Goal: Transaction & Acquisition: Purchase product/service

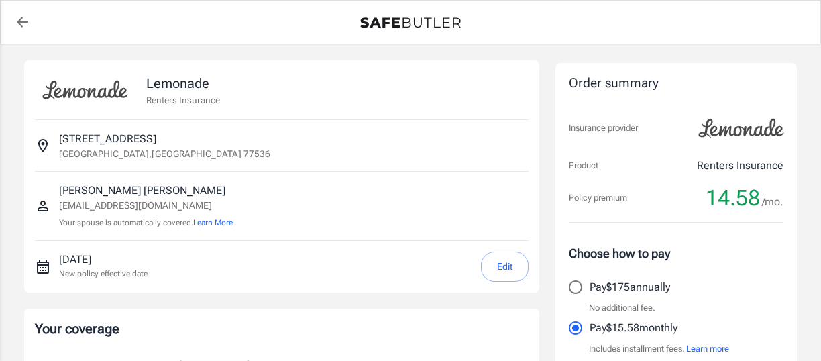
select select "15000"
select select "500"
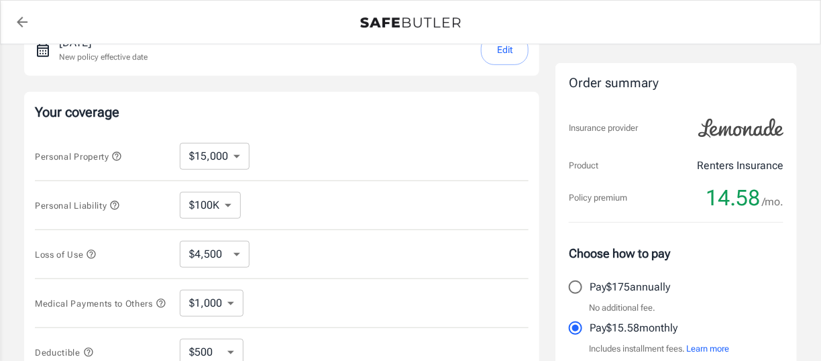
scroll to position [218, 0]
click at [233, 152] on select "$10,000 $15,000 $20,000 $25,000 $30,000 $40,000 $50,000 $100K $150K $200K $250K" at bounding box center [215, 154] width 70 height 27
select select "20000"
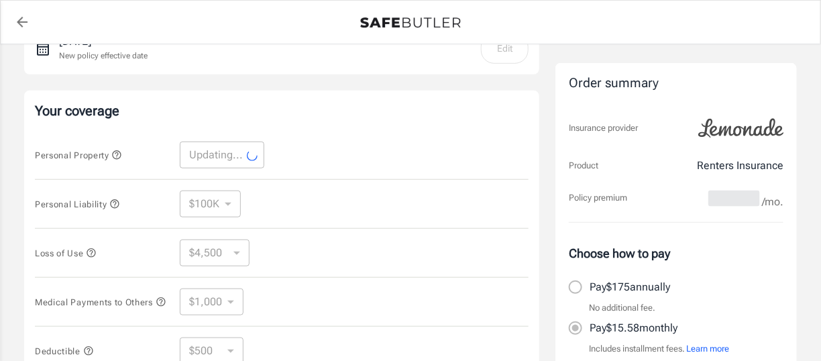
select select "20000"
select select "6000"
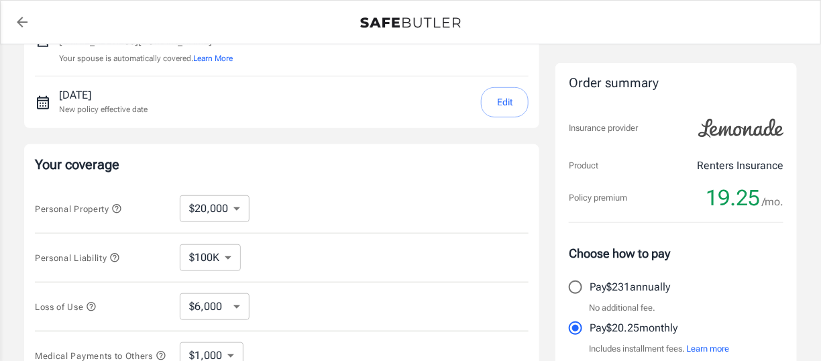
scroll to position [164, 0]
click at [242, 203] on select "$10,000 $15,000 $20,000 $25,000 $30,000 $40,000 $50,000 $100K $150K $200K $250K" at bounding box center [215, 208] width 70 height 27
select select "15000"
select select "4500"
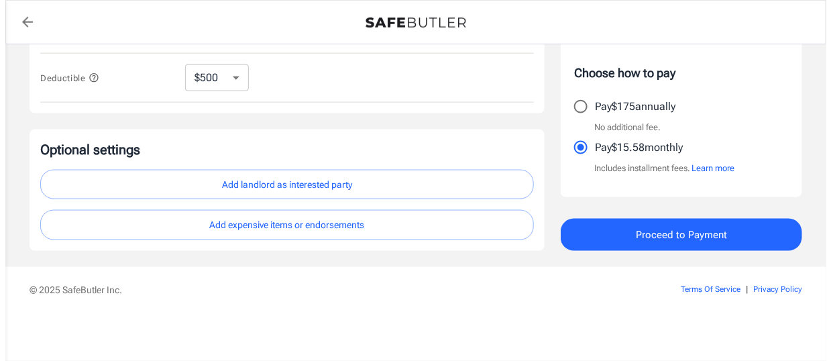
scroll to position [491, 0]
click at [667, 239] on span "Proceed to Payment" at bounding box center [675, 234] width 91 height 17
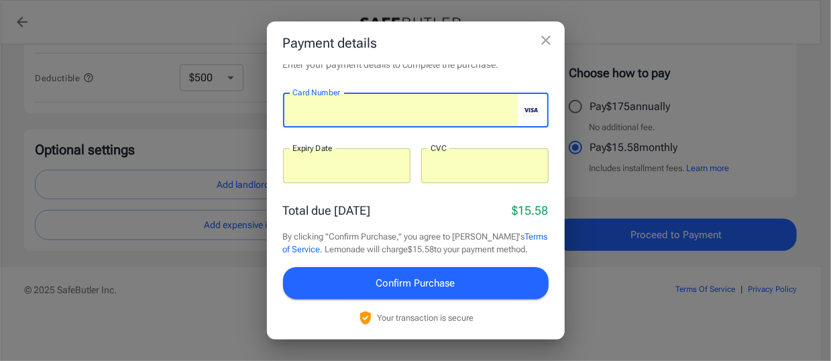
scroll to position [19, 0]
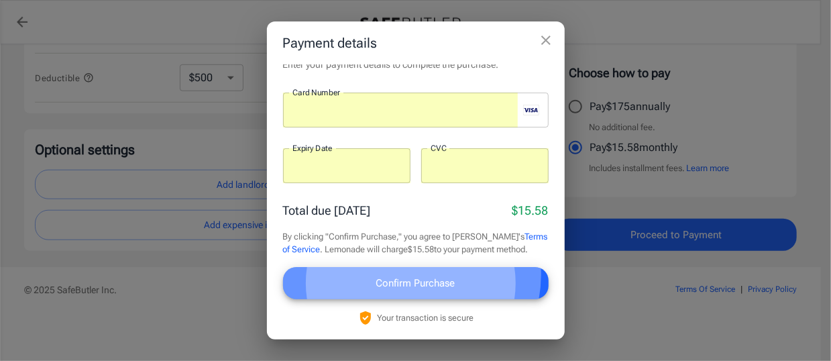
click at [410, 275] on span "Confirm Purchase" at bounding box center [415, 282] width 79 height 17
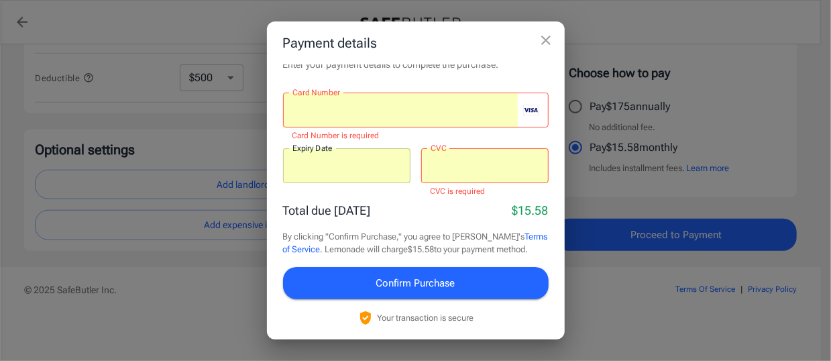
click at [317, 107] on div at bounding box center [400, 110] width 235 height 35
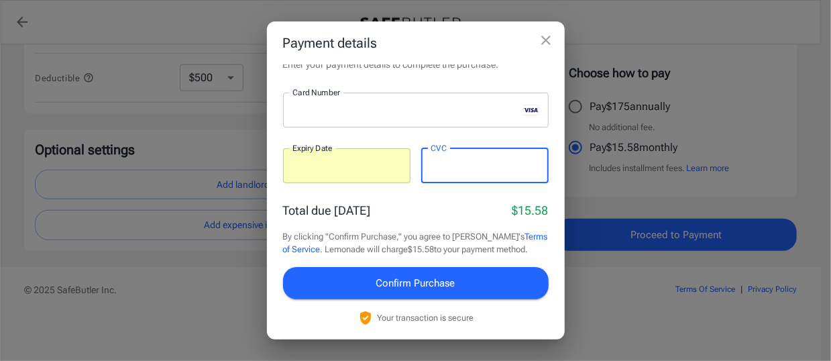
click at [398, 201] on div "Total due [DATE] $15.58" at bounding box center [416, 210] width 266 height 18
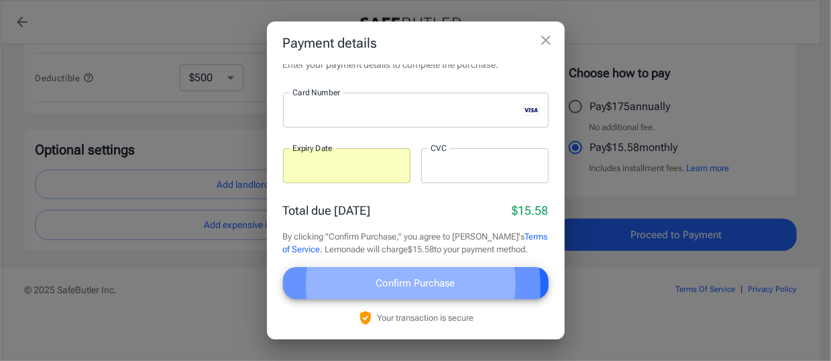
click at [392, 286] on span "Confirm Purchase" at bounding box center [415, 282] width 79 height 17
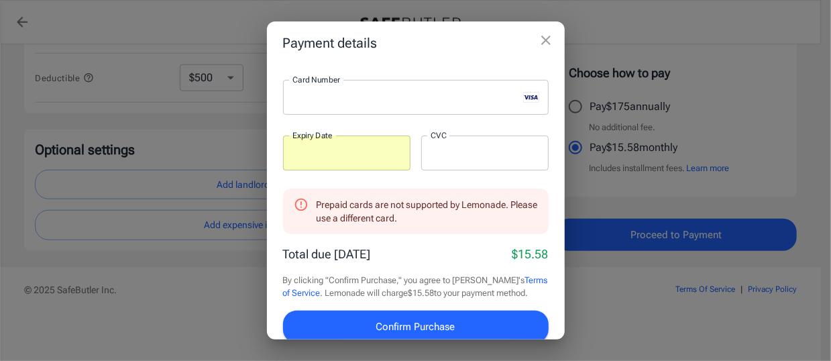
scroll to position [76, 0]
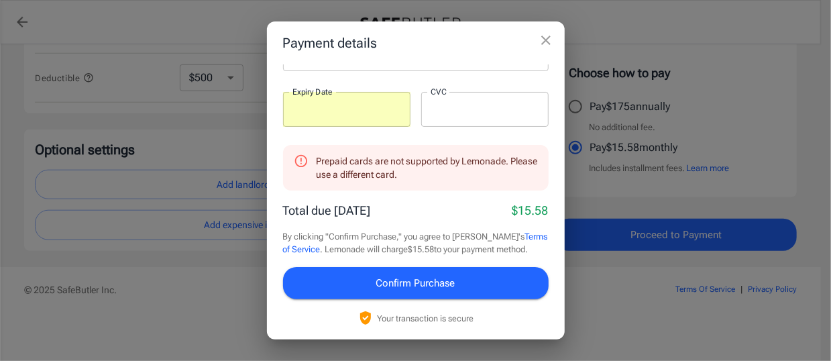
click at [544, 41] on icon "close" at bounding box center [545, 40] width 9 height 9
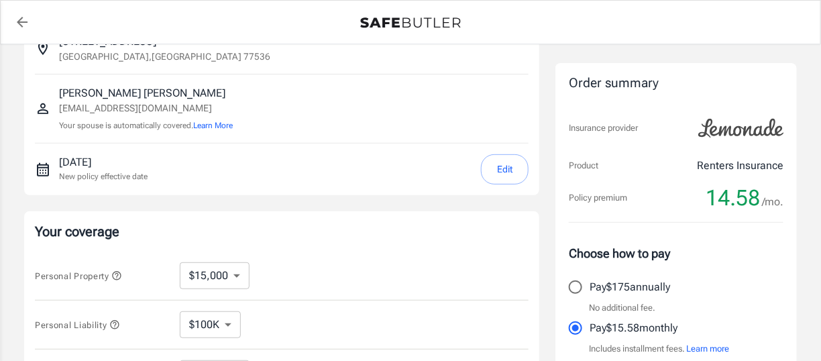
scroll to position [0, 0]
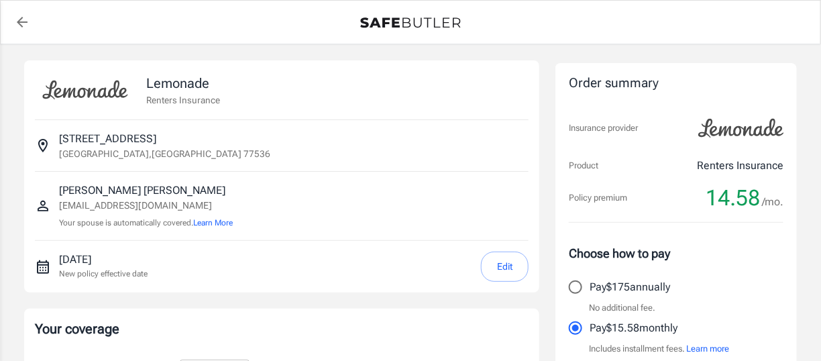
click at [25, 21] on icon "back to quotes" at bounding box center [22, 22] width 11 height 11
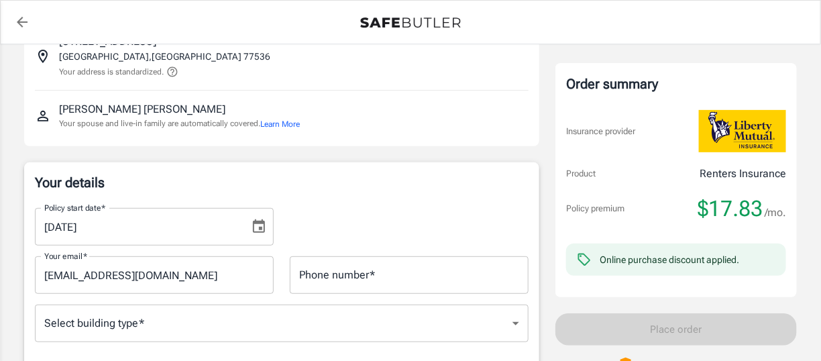
scroll to position [106, 0]
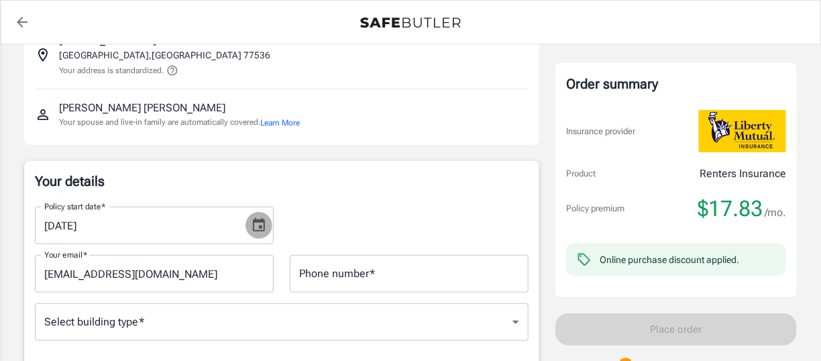
click at [258, 217] on icon "Choose date, selected date is Aug 29, 2025" at bounding box center [259, 225] width 16 height 16
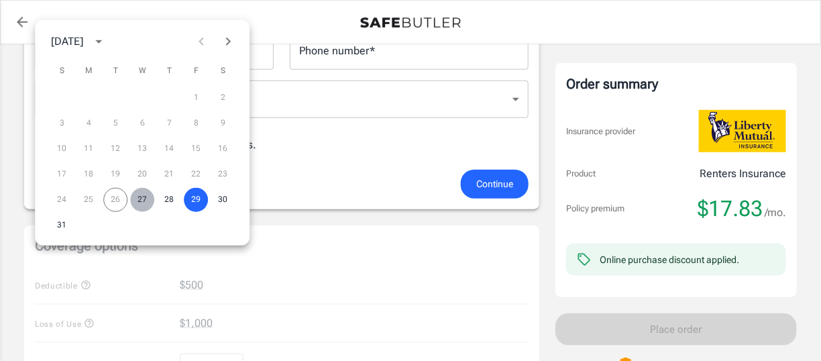
click at [145, 199] on button "27" at bounding box center [142, 200] width 24 height 24
type input "08/27/2025"
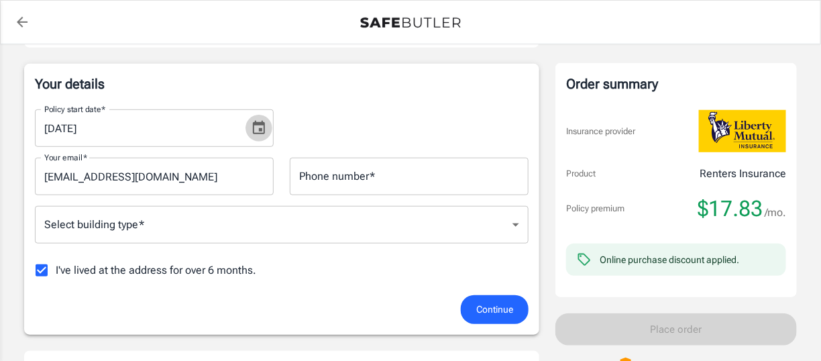
scroll to position [205, 0]
click at [386, 173] on input "Phone number   *" at bounding box center [409, 175] width 239 height 38
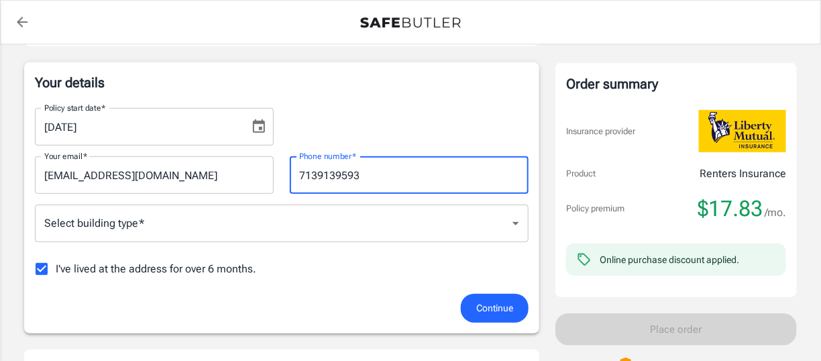
type input "7139139593"
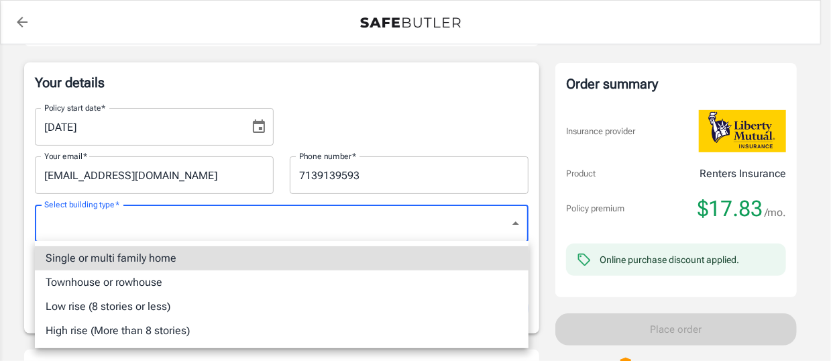
click at [280, 262] on li "Single or multi family home" at bounding box center [282, 258] width 494 height 24
type input "singlefamily"
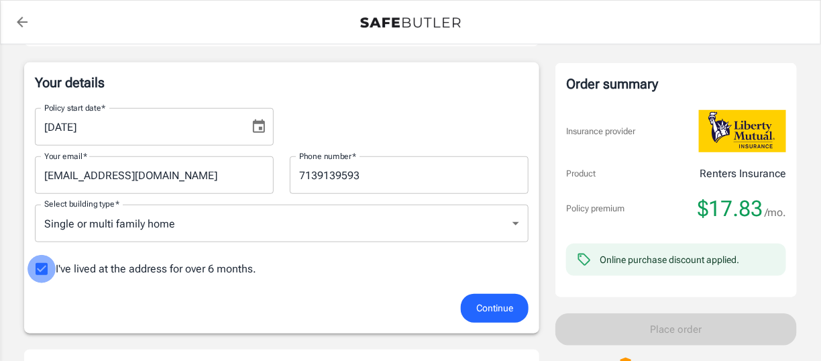
click at [42, 265] on input "I've lived at the address for over 6 months." at bounding box center [41, 269] width 28 height 28
checkbox input "false"
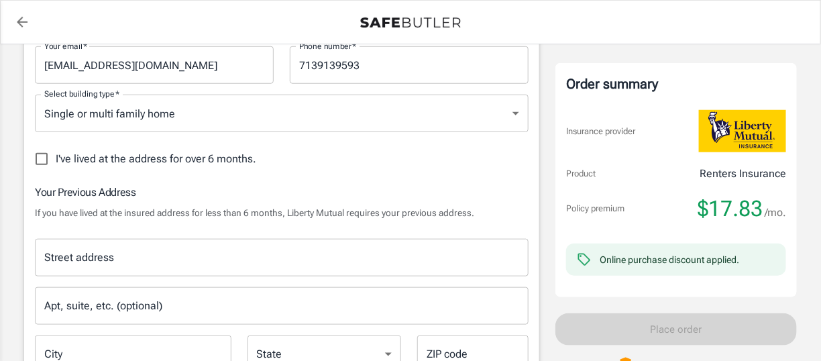
scroll to position [315, 0]
click at [194, 249] on input "Street address" at bounding box center [281, 256] width 481 height 25
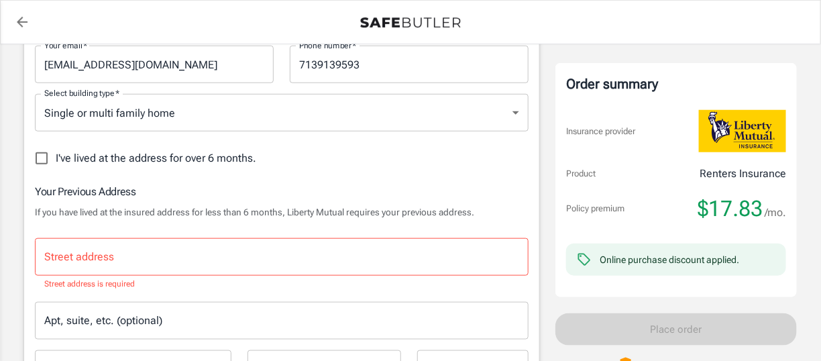
click at [363, 158] on div "I've lived at the address for over 6 months." at bounding box center [282, 158] width 494 height 28
click at [214, 256] on input "Street address" at bounding box center [281, 256] width 481 height 25
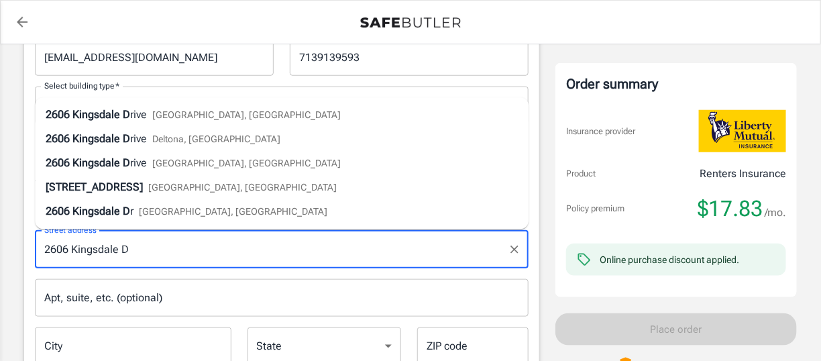
scroll to position [323, 0]
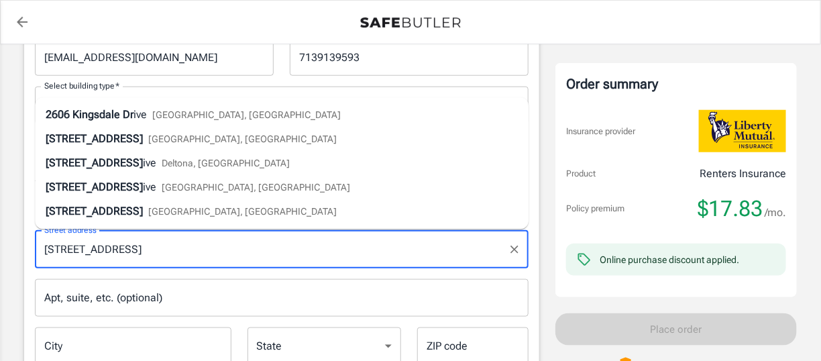
type input "2606 Kingsdale Dr"
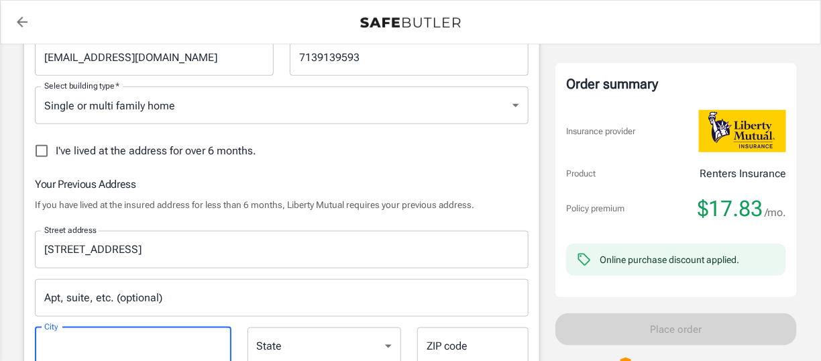
click at [97, 347] on input "City" at bounding box center [133, 346] width 196 height 38
type input "[GEOGRAPHIC_DATA]"
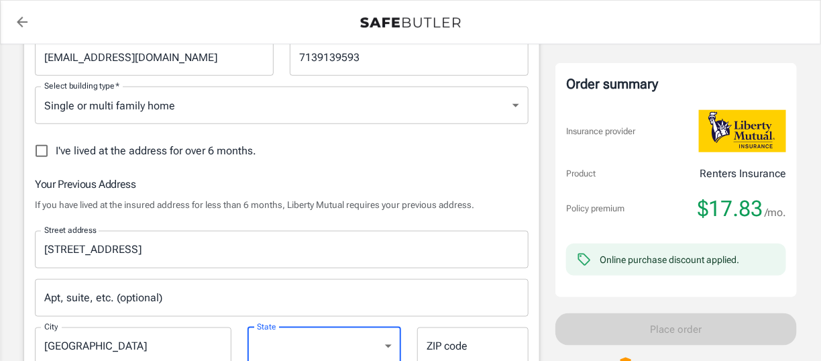
scroll to position [325, 0]
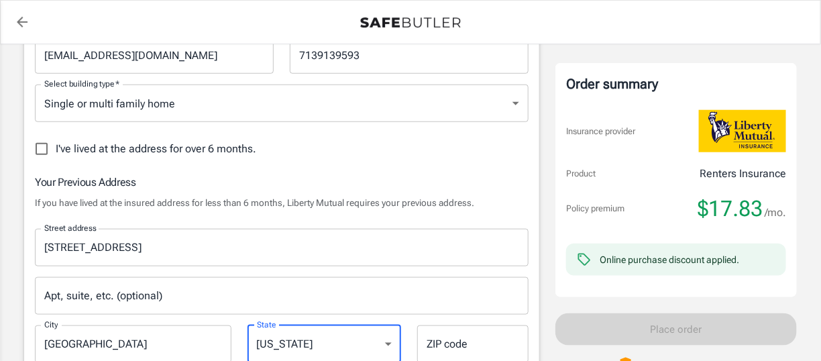
select select "[GEOGRAPHIC_DATA]"
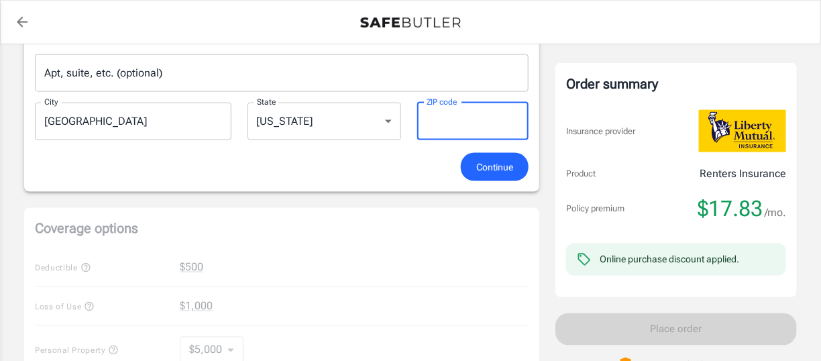
scroll to position [548, 0]
click at [479, 113] on input "ZIP code" at bounding box center [472, 121] width 111 height 38
type input "77536"
click at [385, 164] on div "Continue" at bounding box center [282, 166] width 510 height 29
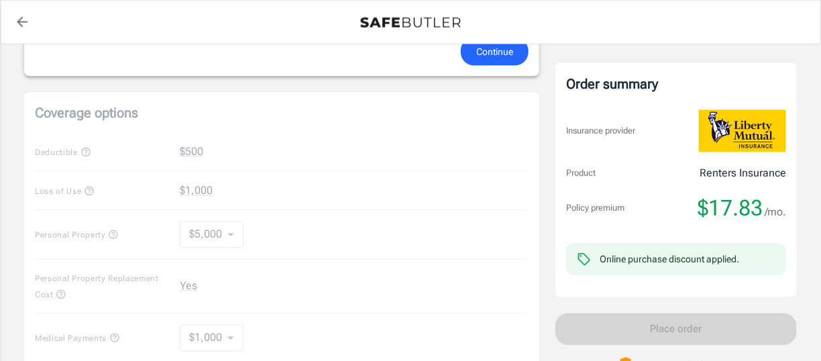
scroll to position [663, 0]
click at [230, 228] on div "Coverage options Deductible $500 Loss of Use $1,000 Personal Property $5,000 50…" at bounding box center [281, 301] width 515 height 418
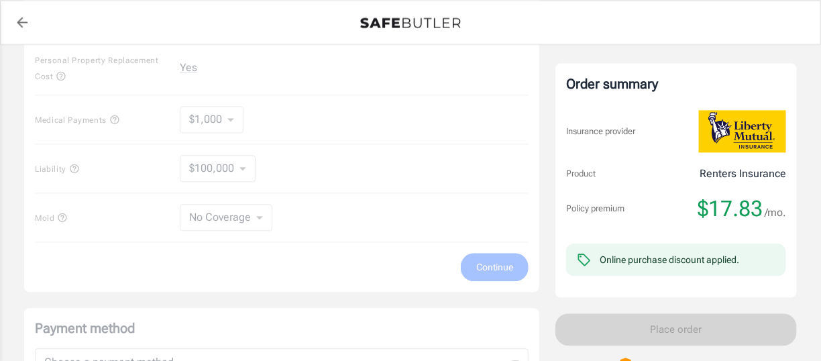
scroll to position [881, 0]
click at [263, 214] on div "Coverage options Deductible $500 Loss of Use $1,000 Personal Property $5,000 50…" at bounding box center [281, 83] width 515 height 418
click at [260, 212] on div "Coverage options Deductible $500 Loss of Use $1,000 Personal Property $5,000 50…" at bounding box center [281, 83] width 515 height 418
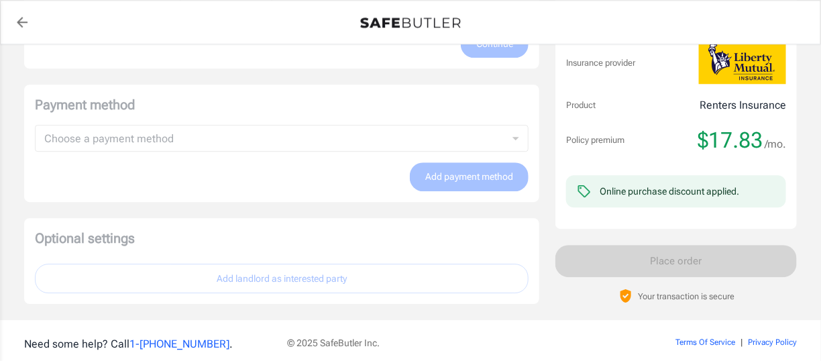
scroll to position [1105, 0]
click at [172, 128] on div "Payment method Choose a payment method ​ Choose a payment method Add payment me…" at bounding box center [281, 142] width 515 height 117
click at [516, 133] on div "Payment method Choose a payment method ​ Choose a payment method Add payment me…" at bounding box center [281, 142] width 515 height 117
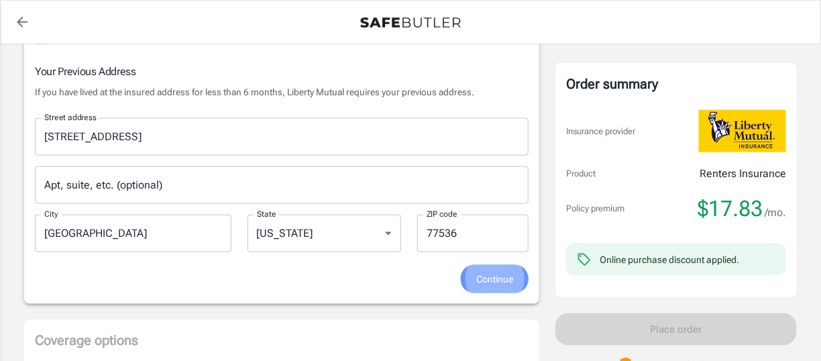
click at [497, 274] on span "Continue" at bounding box center [494, 279] width 37 height 17
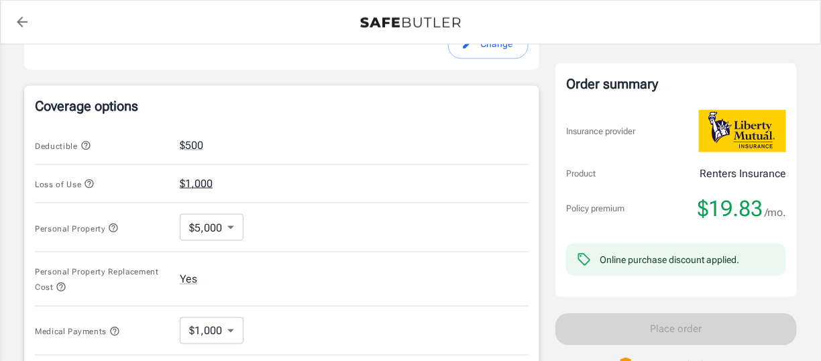
scroll to position [518, 0]
click at [231, 225] on body "Policy premium $ 19.83 /mo Liberty Mutual Renters Insurance 2310 KINGSDALE DR D…" at bounding box center [410, 165] width 821 height 1367
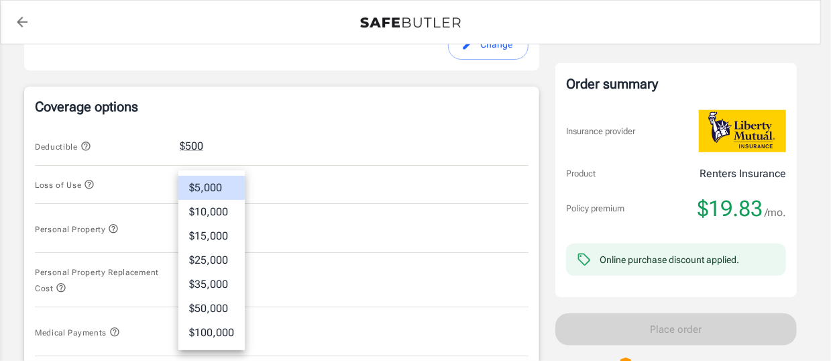
click at [224, 209] on li "$10,000" at bounding box center [211, 212] width 66 height 24
type input "10000"
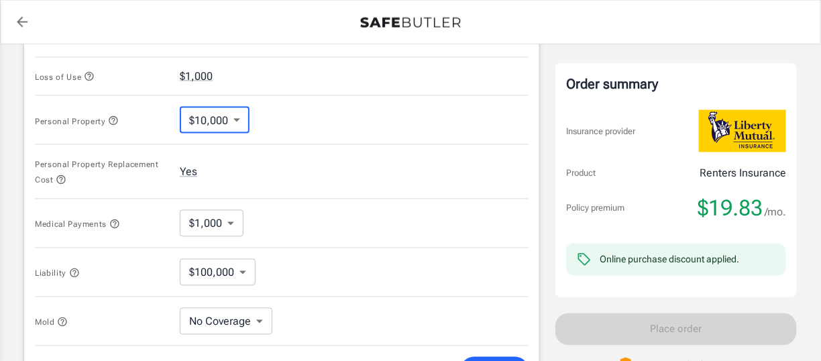
scroll to position [626, 0]
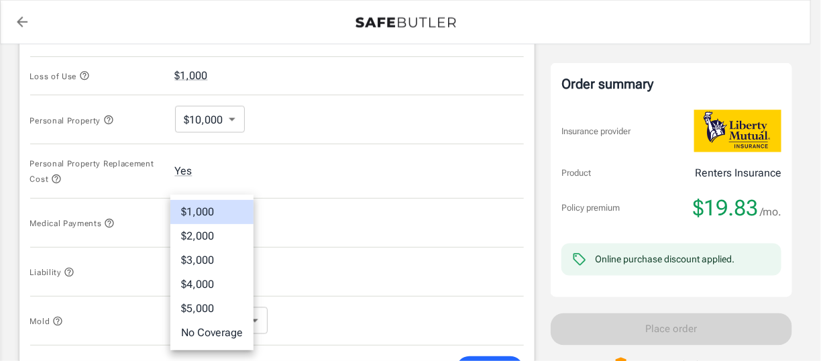
click at [235, 217] on body "Policy premium $ 19.83 /mo Liberty Mutual Renters Insurance 2310 KINGSDALE DR D…" at bounding box center [410, 57] width 821 height 1367
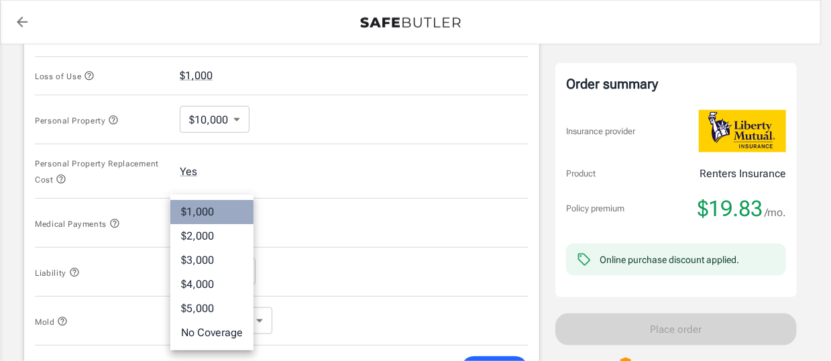
click at [235, 217] on li "$1,000" at bounding box center [211, 212] width 83 height 24
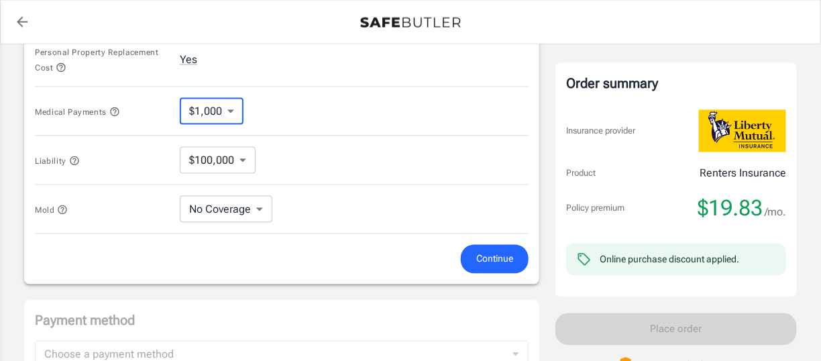
scroll to position [738, 0]
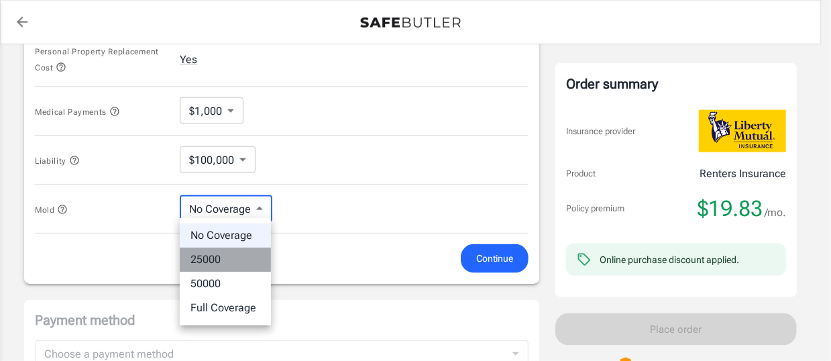
click at [247, 252] on li "25000" at bounding box center [225, 259] width 91 height 24
type input "25000"
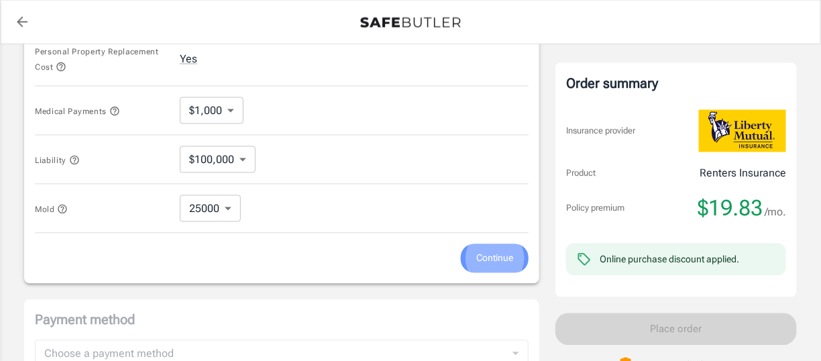
click at [500, 250] on span "Continue" at bounding box center [494, 258] width 37 height 17
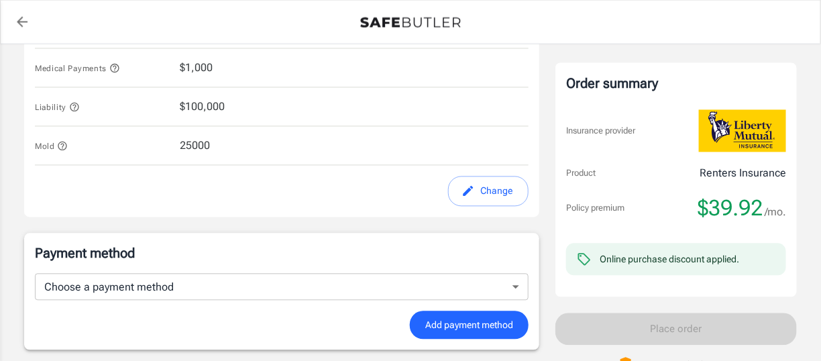
scroll to position [765, 0]
click at [490, 187] on button "Change" at bounding box center [488, 192] width 80 height 30
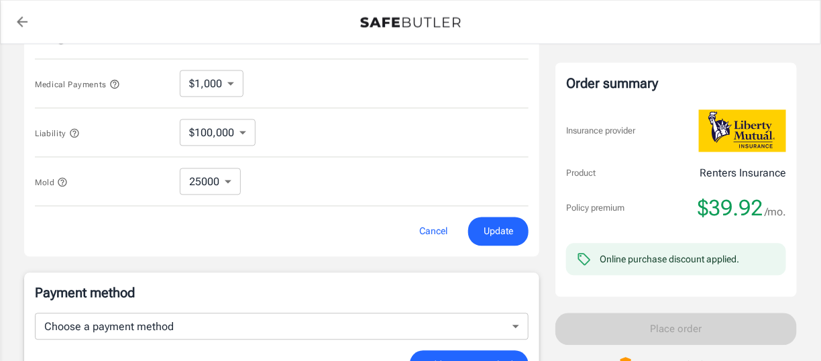
scroll to position [775, 0]
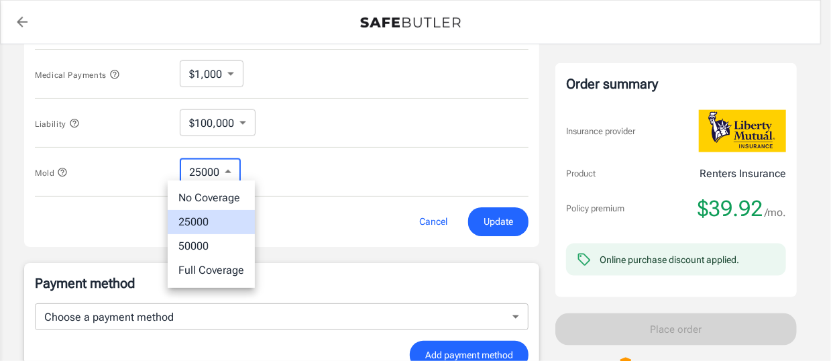
click at [219, 204] on li "No Coverage" at bounding box center [211, 198] width 87 height 24
type input "No Coverage"
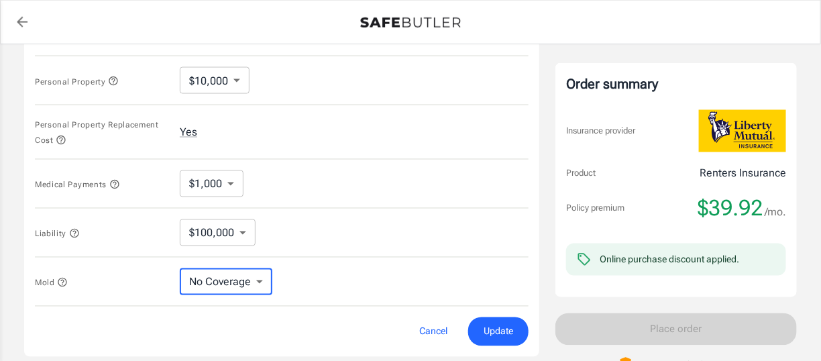
click at [235, 79] on body "Policy premium $ 39.92 /mo Liberty Mutual Renters Insurance 2310 KINGSDALE DR D…" at bounding box center [410, 18] width 821 height 1367
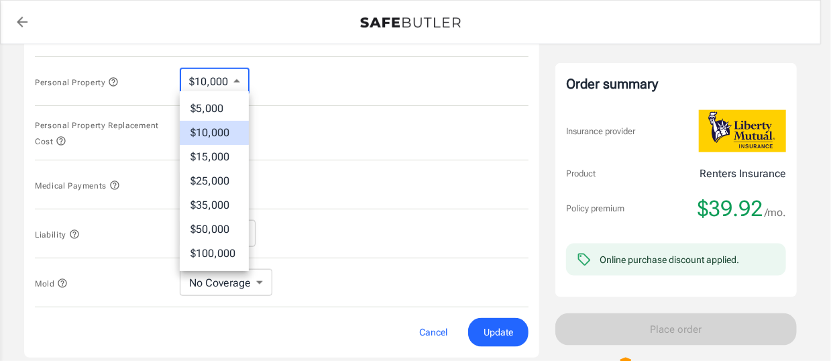
click at [230, 104] on li "$5,000" at bounding box center [214, 109] width 69 height 24
type input "5000"
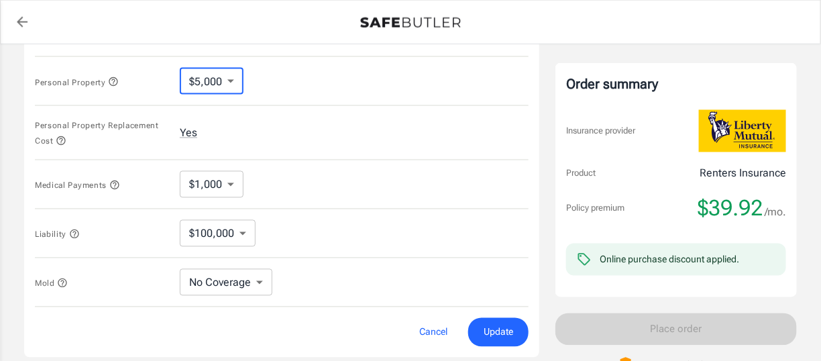
click at [508, 325] on span "Update" at bounding box center [499, 332] width 30 height 17
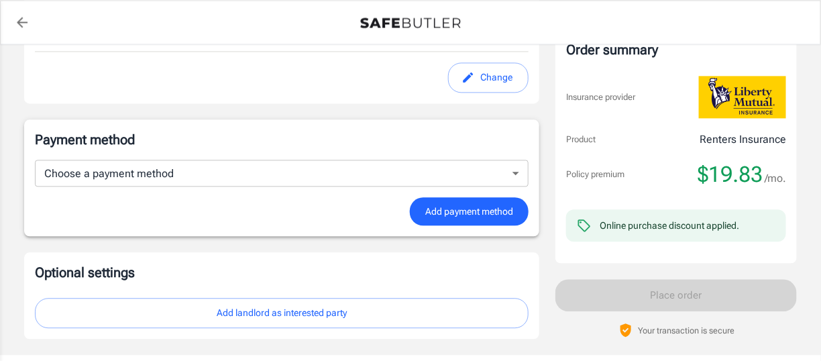
scroll to position [881, 0]
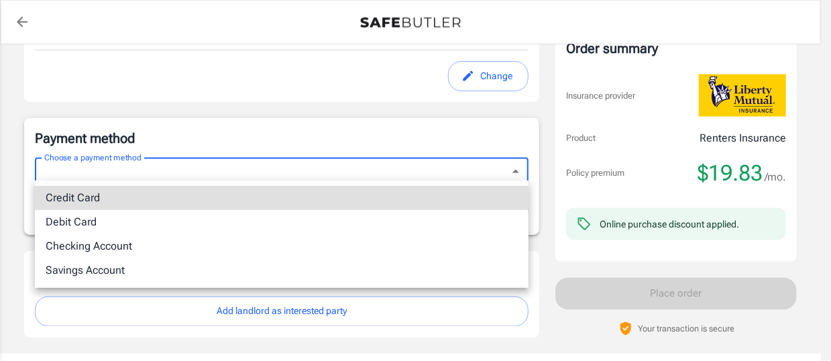
click at [207, 246] on li "Checking Account" at bounding box center [282, 246] width 494 height 24
type input "checking"
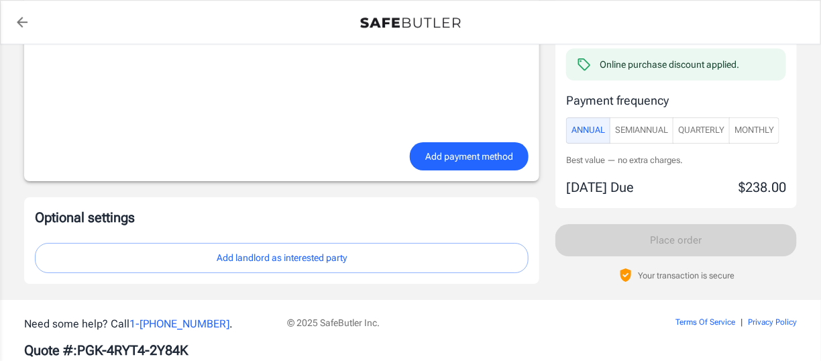
scroll to position [1321, 0]
click at [501, 148] on span "Add payment method" at bounding box center [469, 156] width 88 height 17
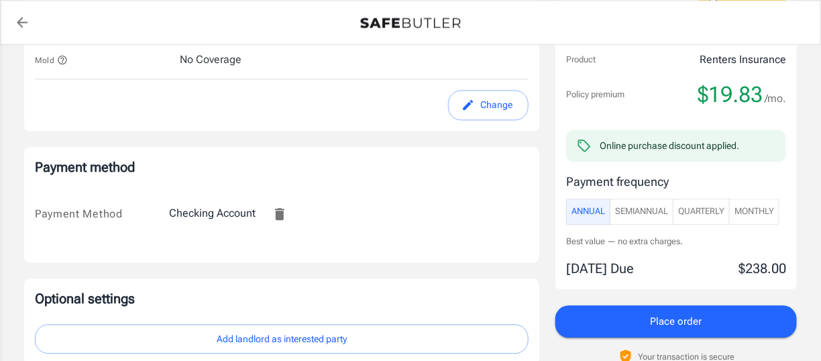
scroll to position [851, 0]
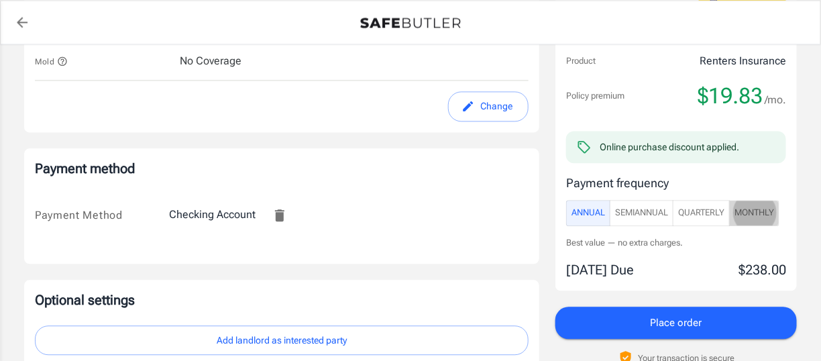
click at [744, 209] on span "Monthly" at bounding box center [754, 212] width 40 height 15
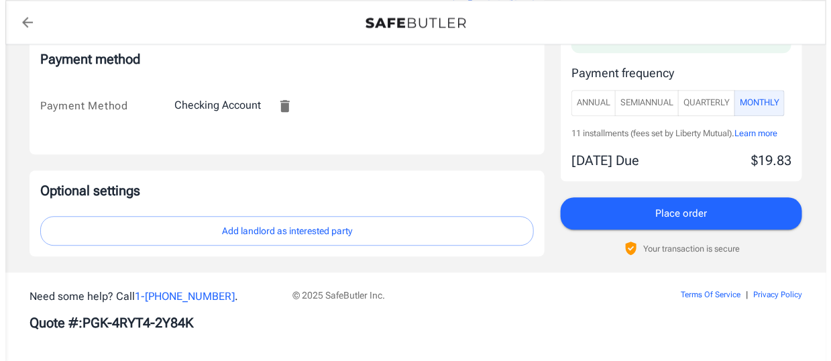
scroll to position [961, 0]
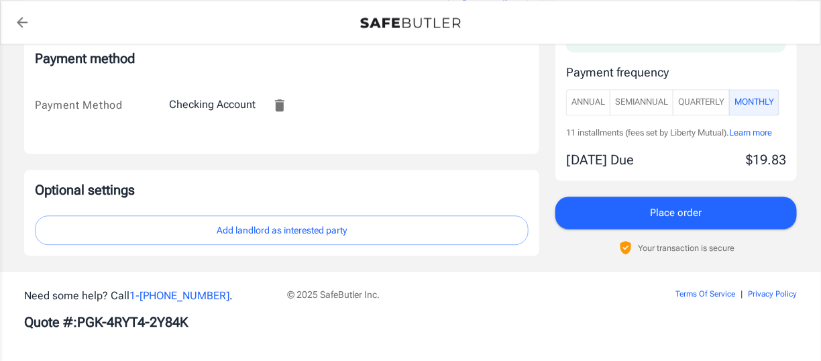
click at [258, 228] on button "Add landlord as interested party" at bounding box center [282, 230] width 494 height 30
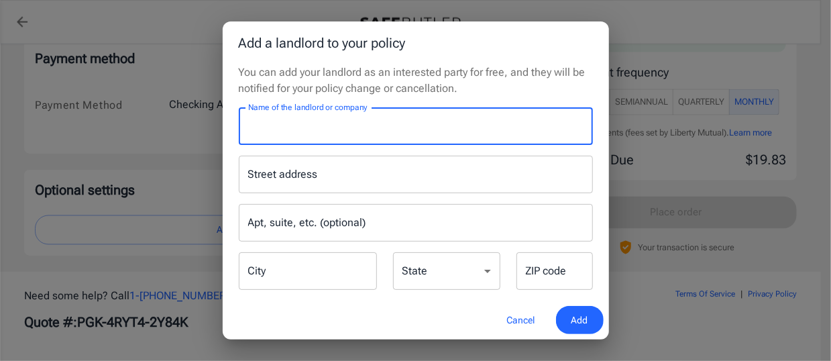
click at [431, 130] on input "Name of the landlord or company" at bounding box center [416, 126] width 354 height 38
type input "Carlos Baker"
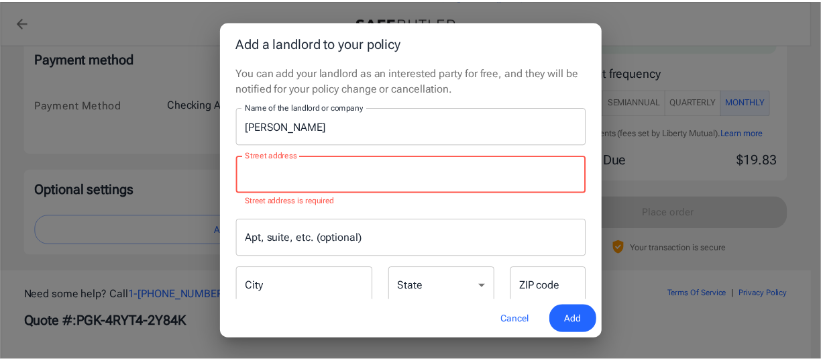
scroll to position [30, 0]
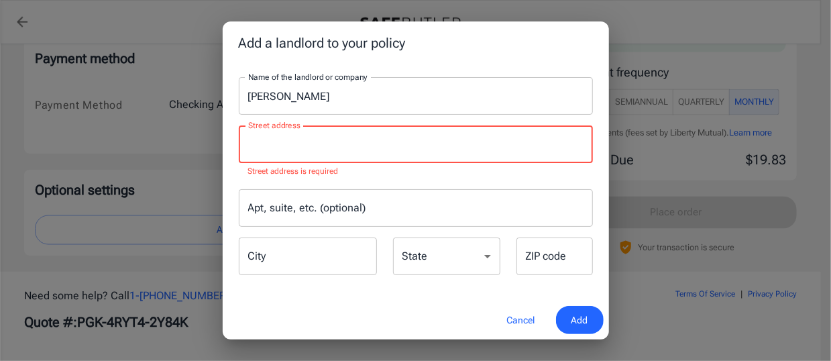
click at [512, 317] on button "Cancel" at bounding box center [521, 320] width 59 height 29
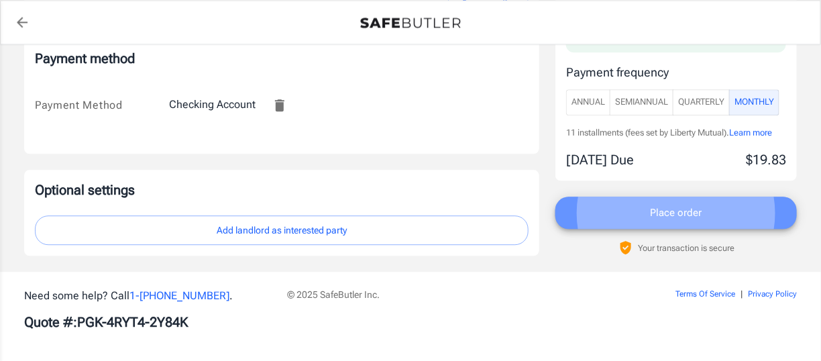
click at [671, 211] on span "Place order" at bounding box center [676, 212] width 52 height 17
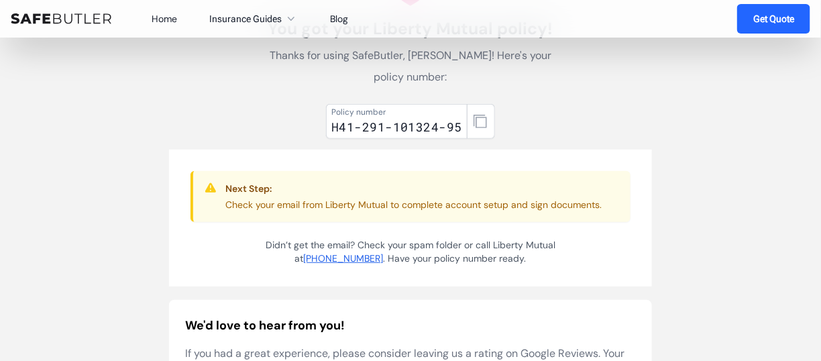
scroll to position [109, 0]
click at [483, 120] on icon "button" at bounding box center [479, 121] width 13 height 13
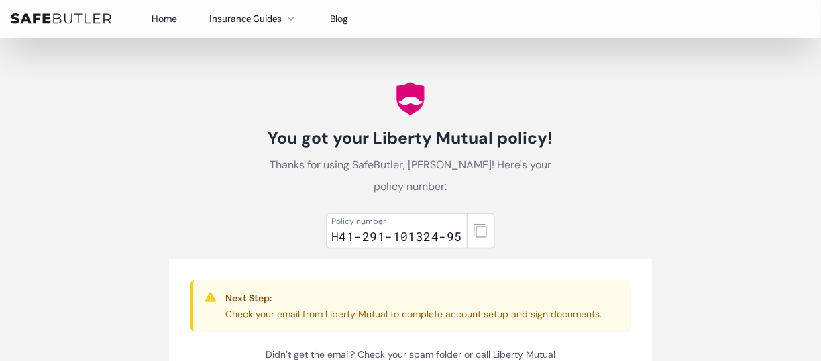
scroll to position [0, 0]
